Goal: Feedback & Contribution: Contribute content

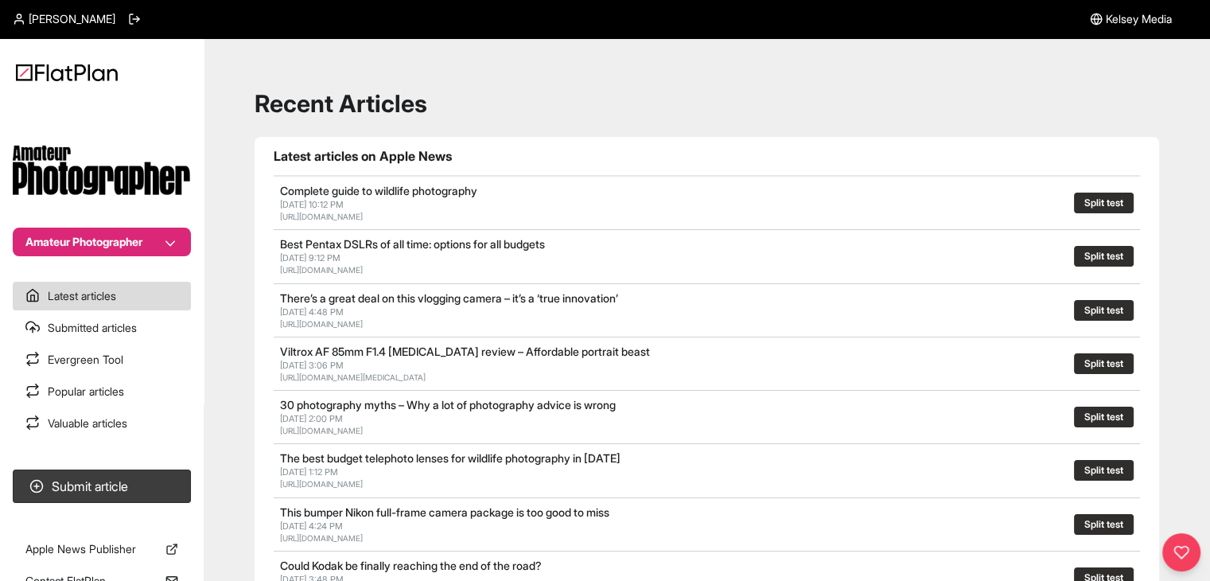
click at [95, 245] on button "Amateur Photographer" at bounding box center [102, 242] width 178 height 29
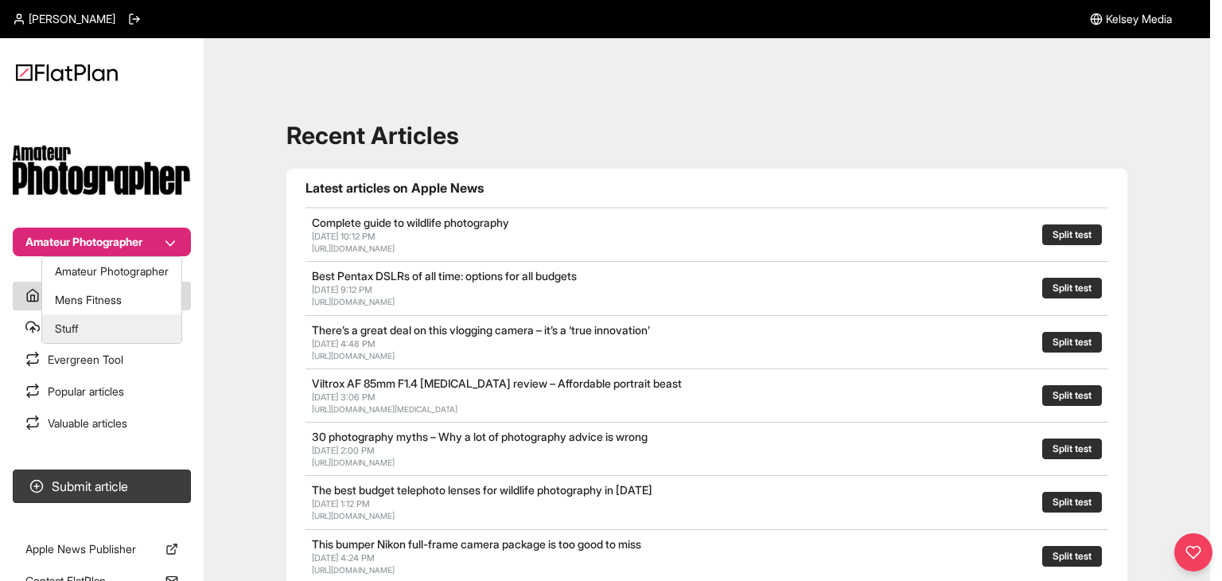
click at [97, 324] on button "Stuff" at bounding box center [111, 328] width 139 height 29
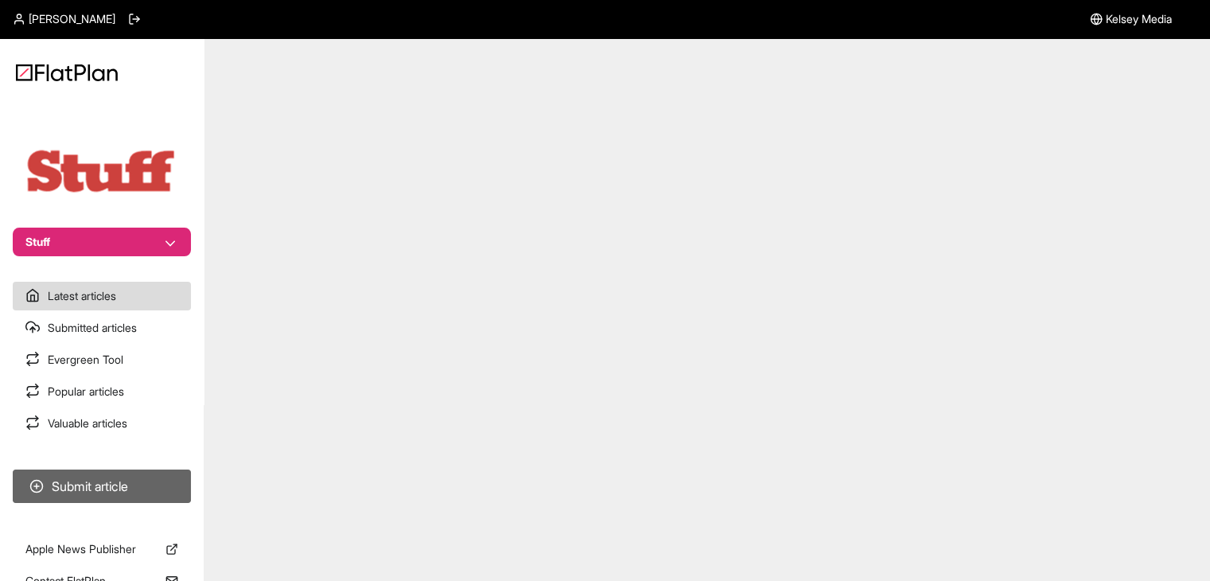
click at [111, 485] on button "Submit article" at bounding box center [102, 486] width 178 height 33
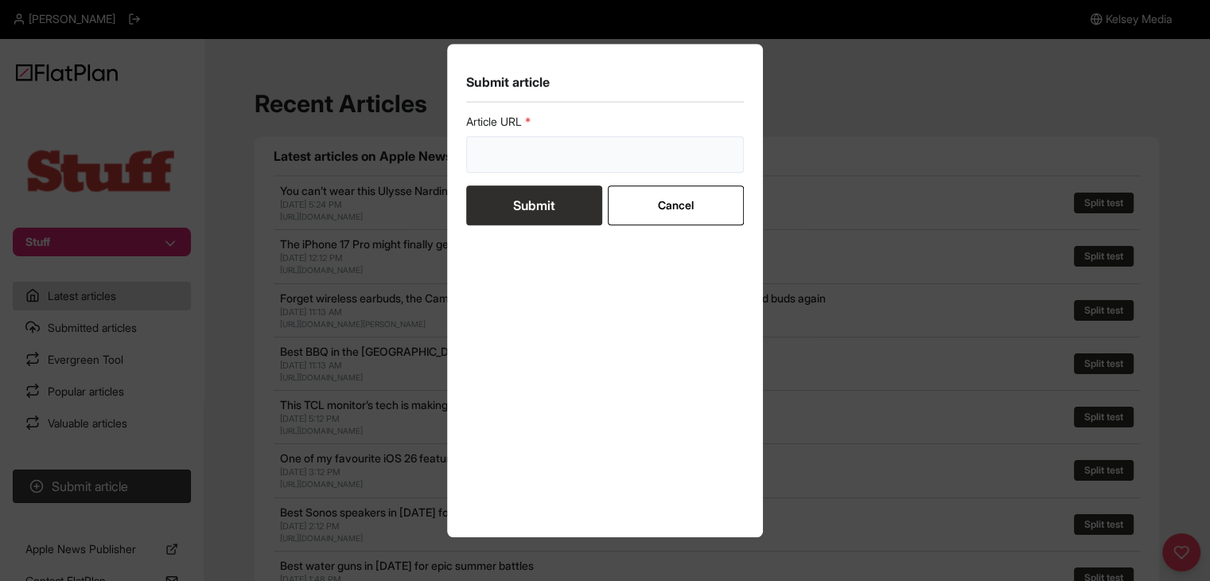
drag, startPoint x: 506, startPoint y: 170, endPoint x: 506, endPoint y: 179, distance: 9.5
click at [506, 170] on input "url" at bounding box center [605, 154] width 279 height 37
paste input "https://www.stuff.tv/features/15-of-the-best-action-rpgs-of-all-time/"
type input "https://www.stuff.tv/features/15-of-the-best-action-rpgs-of-all-time/"
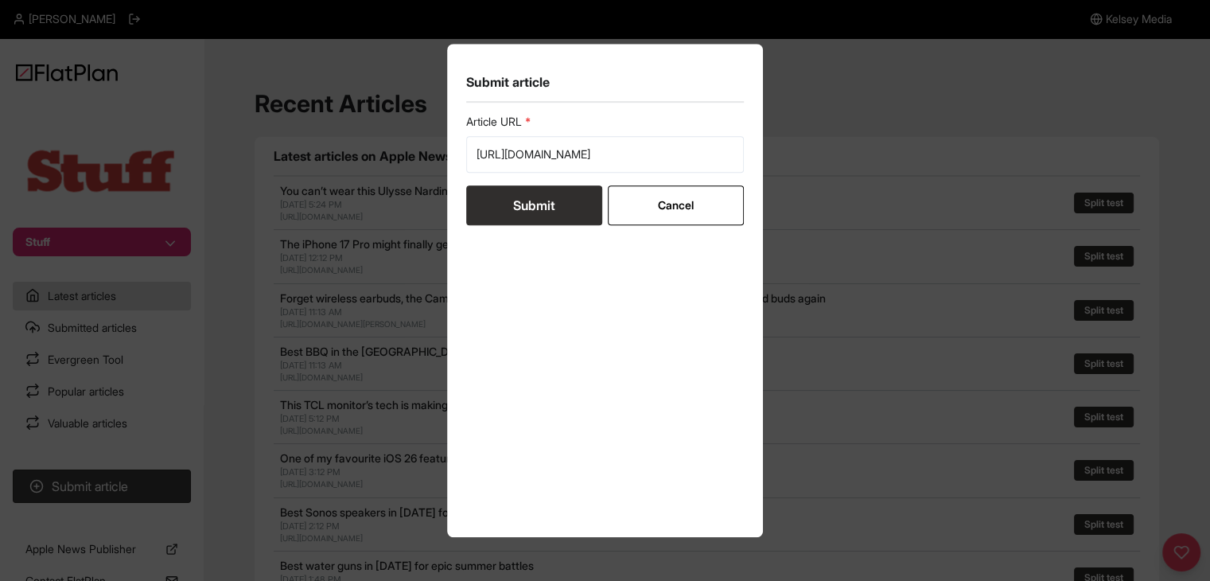
scroll to position [0, 0]
click at [505, 197] on button "Submit" at bounding box center [534, 205] width 136 height 40
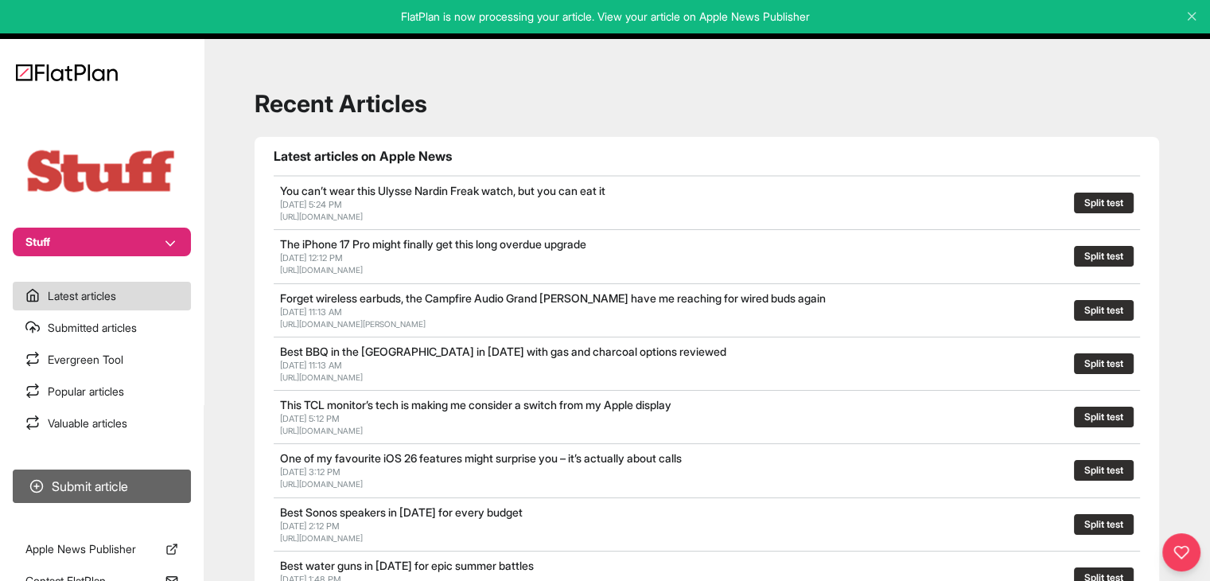
click at [151, 475] on button "Submit article" at bounding box center [102, 486] width 178 height 33
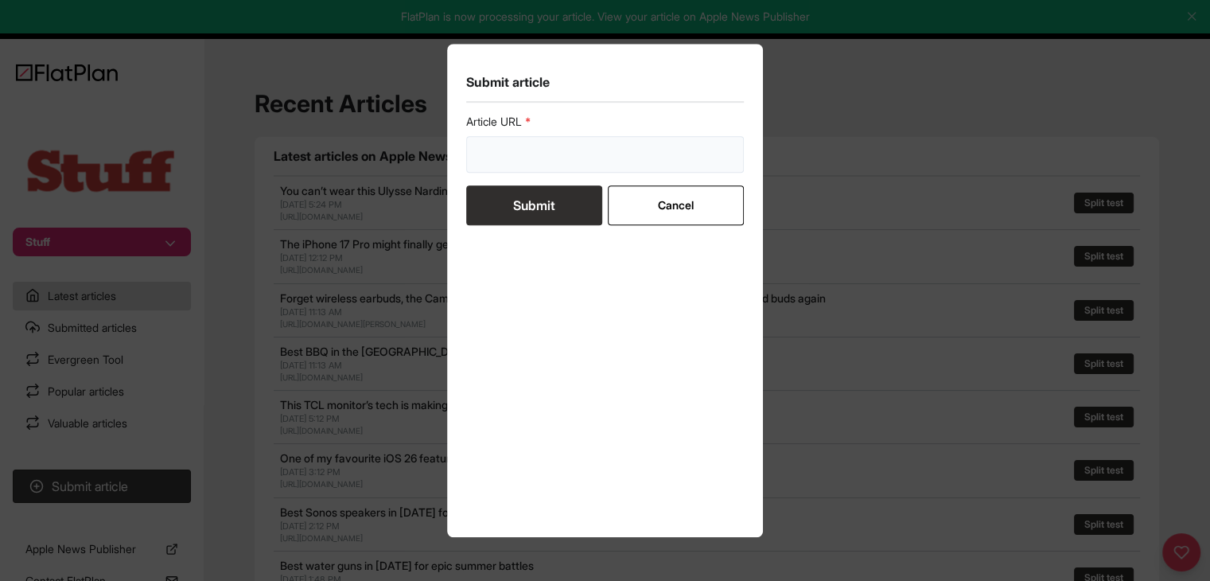
click at [520, 171] on input "url" at bounding box center [605, 154] width 279 height 37
paste input "https://www.stuff.tv/features/best-moonswatch-watches/"
type input "https://www.stuff.tv/features/best-moonswatch-watches/"
click at [519, 201] on button "Submit" at bounding box center [534, 205] width 136 height 40
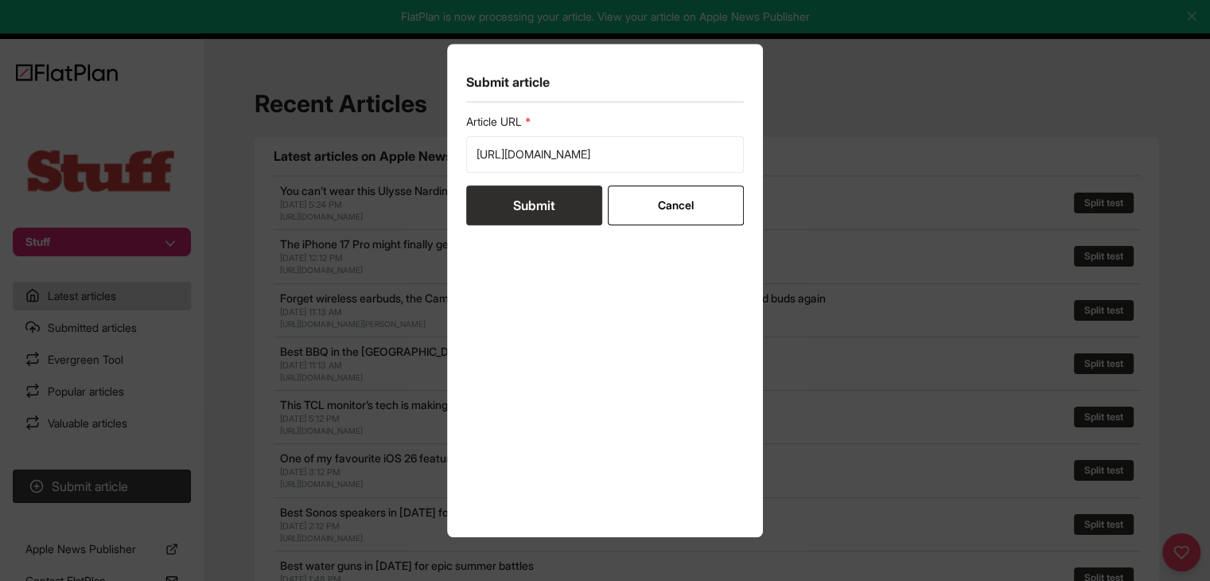
scroll to position [0, 0]
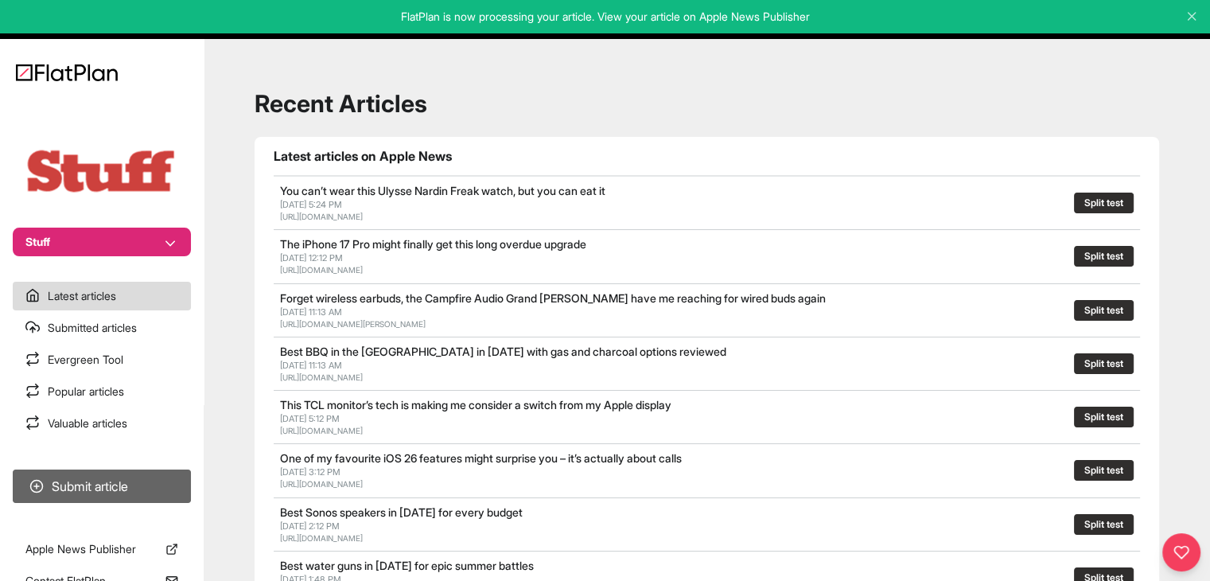
click at [184, 481] on button "Submit article" at bounding box center [102, 486] width 178 height 33
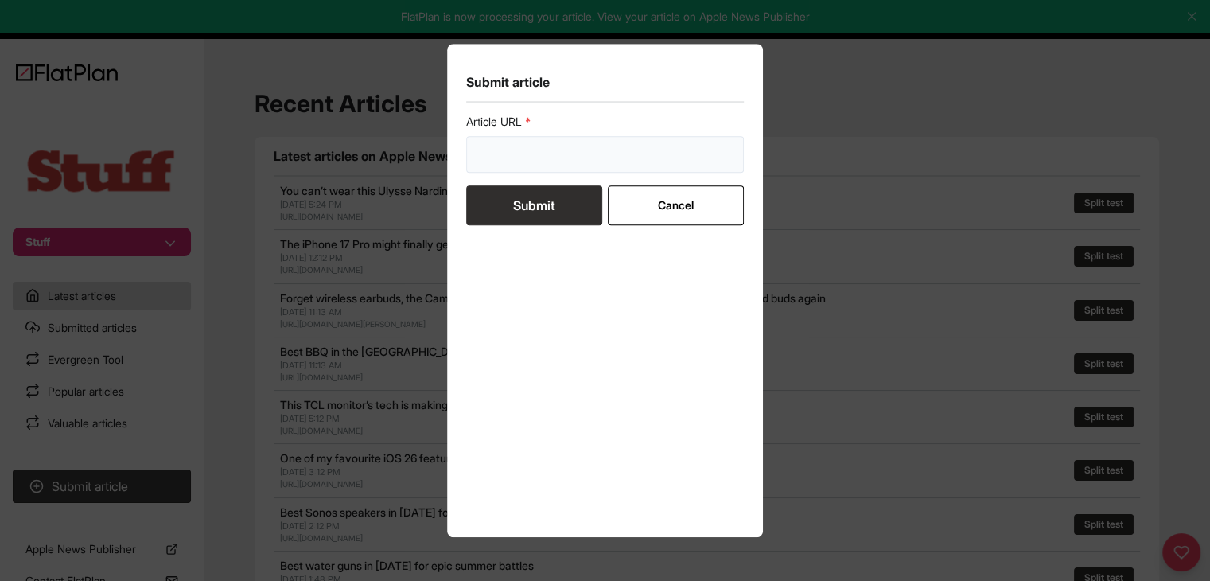
click at [568, 138] on input "url" at bounding box center [605, 154] width 279 height 37
paste input "https://www.stuff.tv/features/best-movies-under-90-minutes/"
type input "https://www.stuff.tv/features/best-movies-under-90-minutes/"
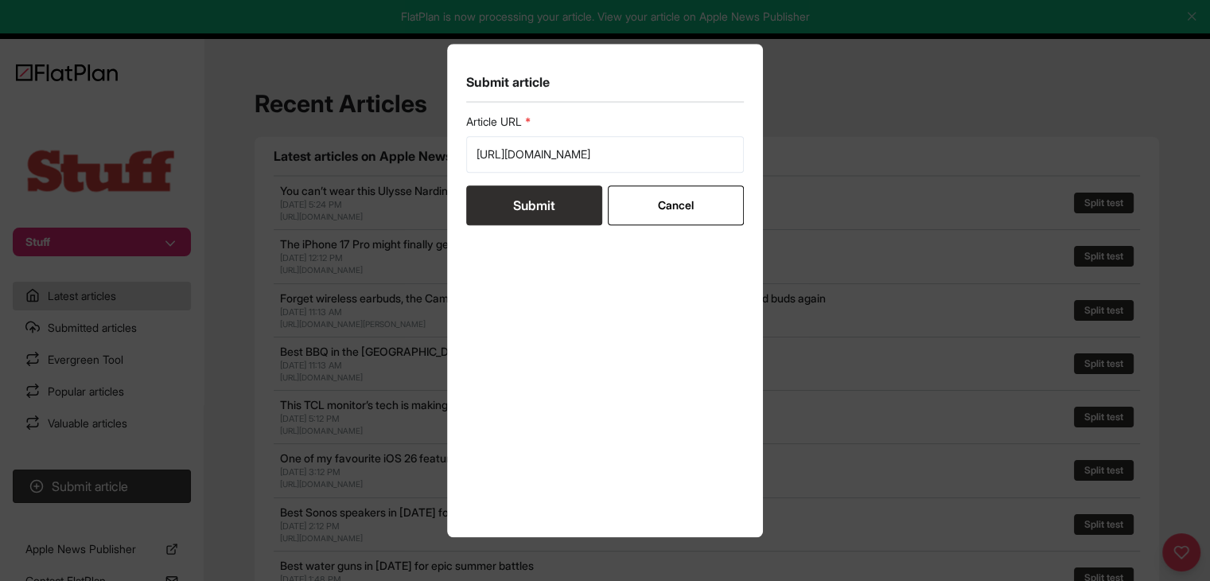
click at [546, 205] on button "Submit" at bounding box center [534, 205] width 136 height 40
